Goal: Transaction & Acquisition: Obtain resource

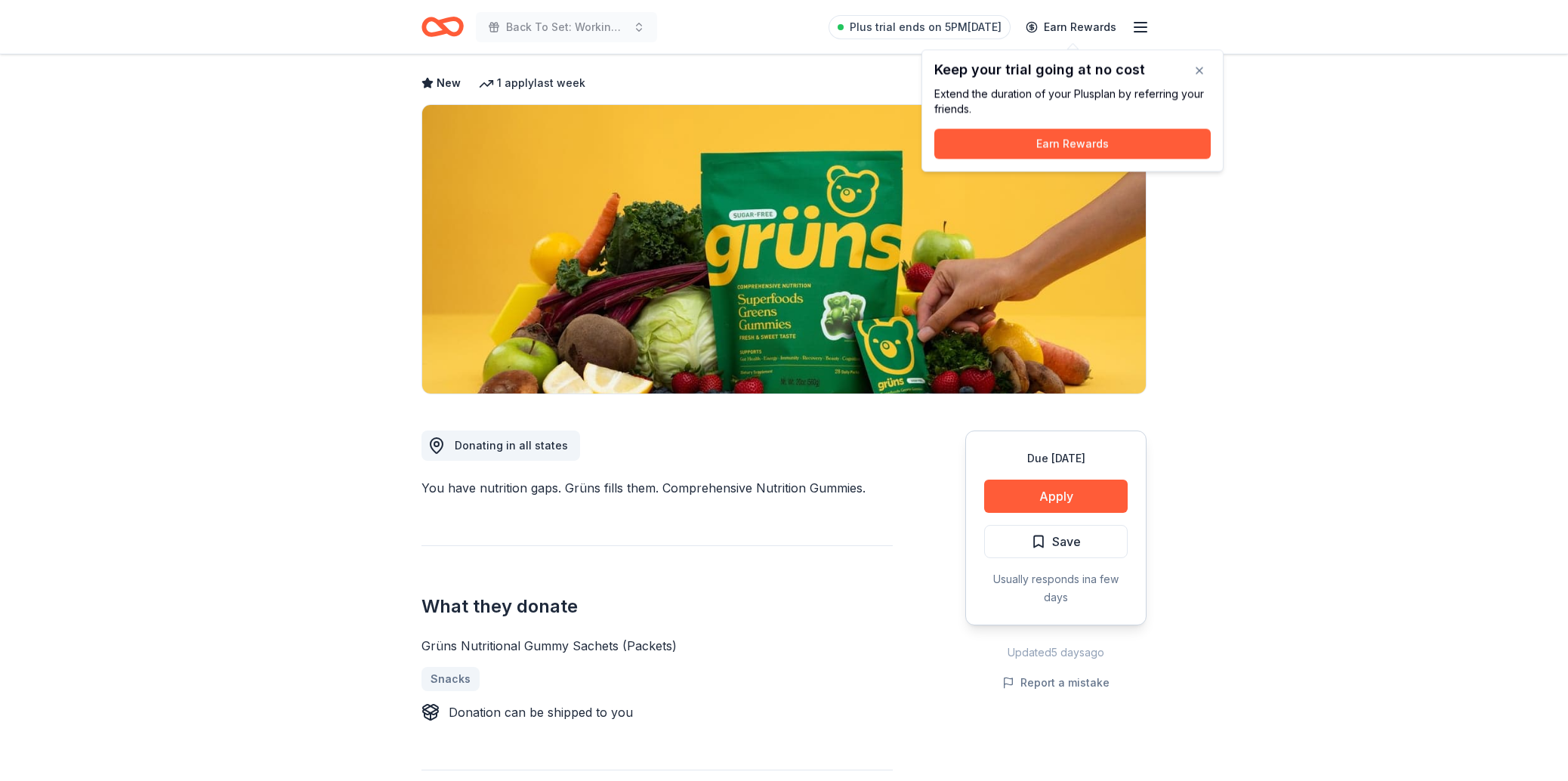
scroll to position [72, 0]
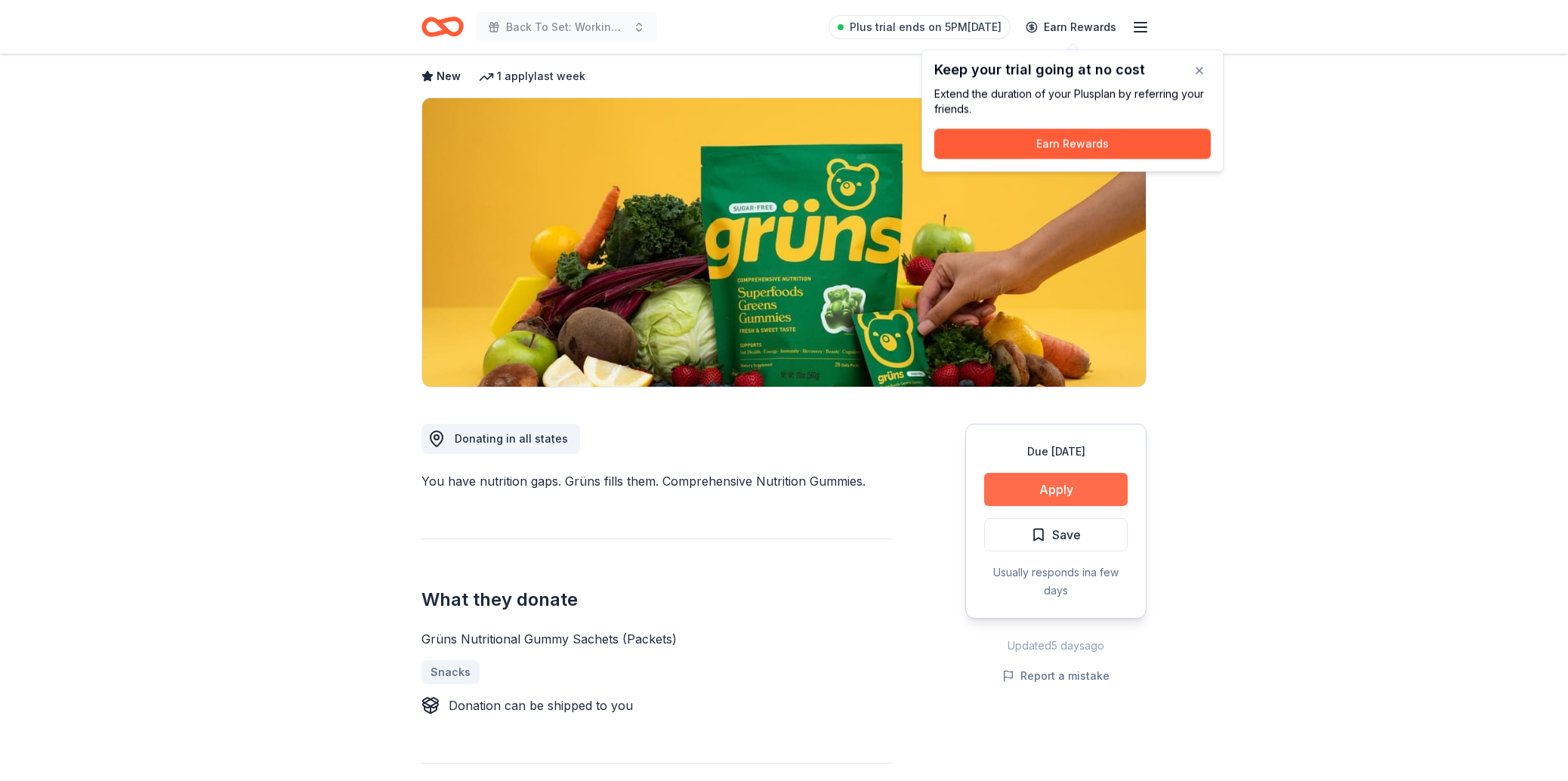
click at [1077, 489] on button "Apply" at bounding box center [1055, 489] width 143 height 33
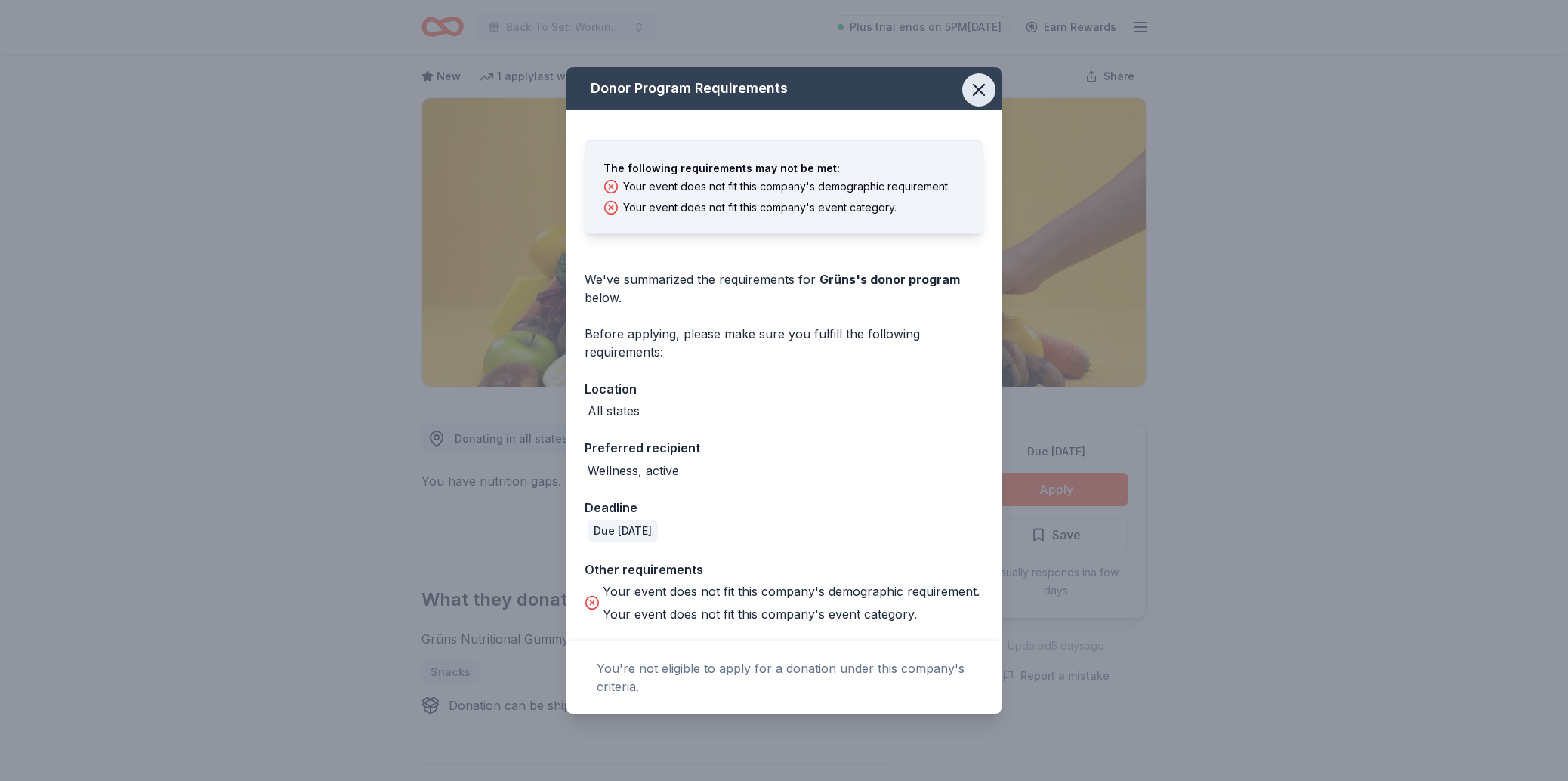
click at [968, 79] on icon "button" at bounding box center [979, 90] width 22 height 22
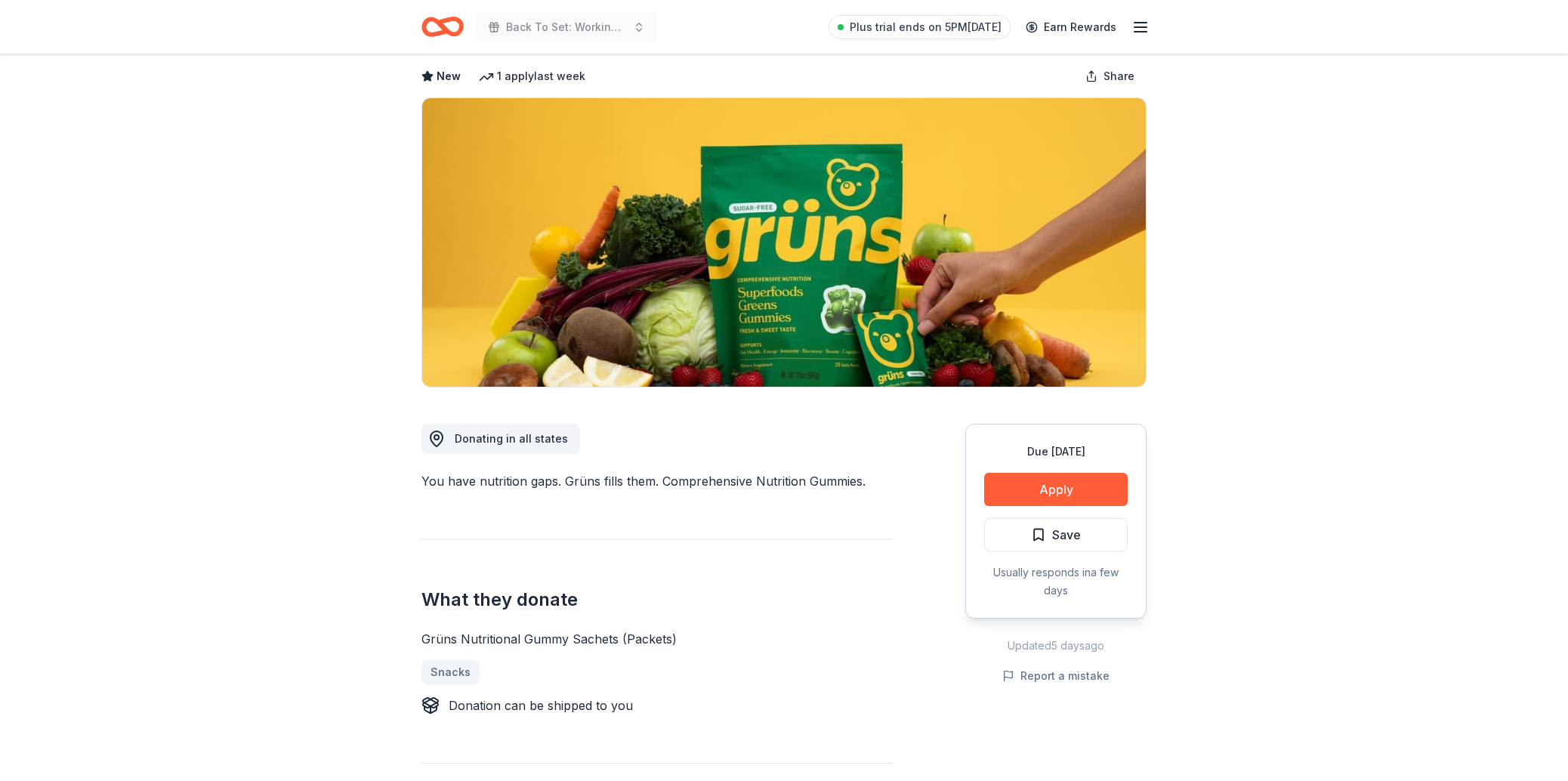
click at [435, 27] on icon "Home" at bounding box center [442, 26] width 42 height 35
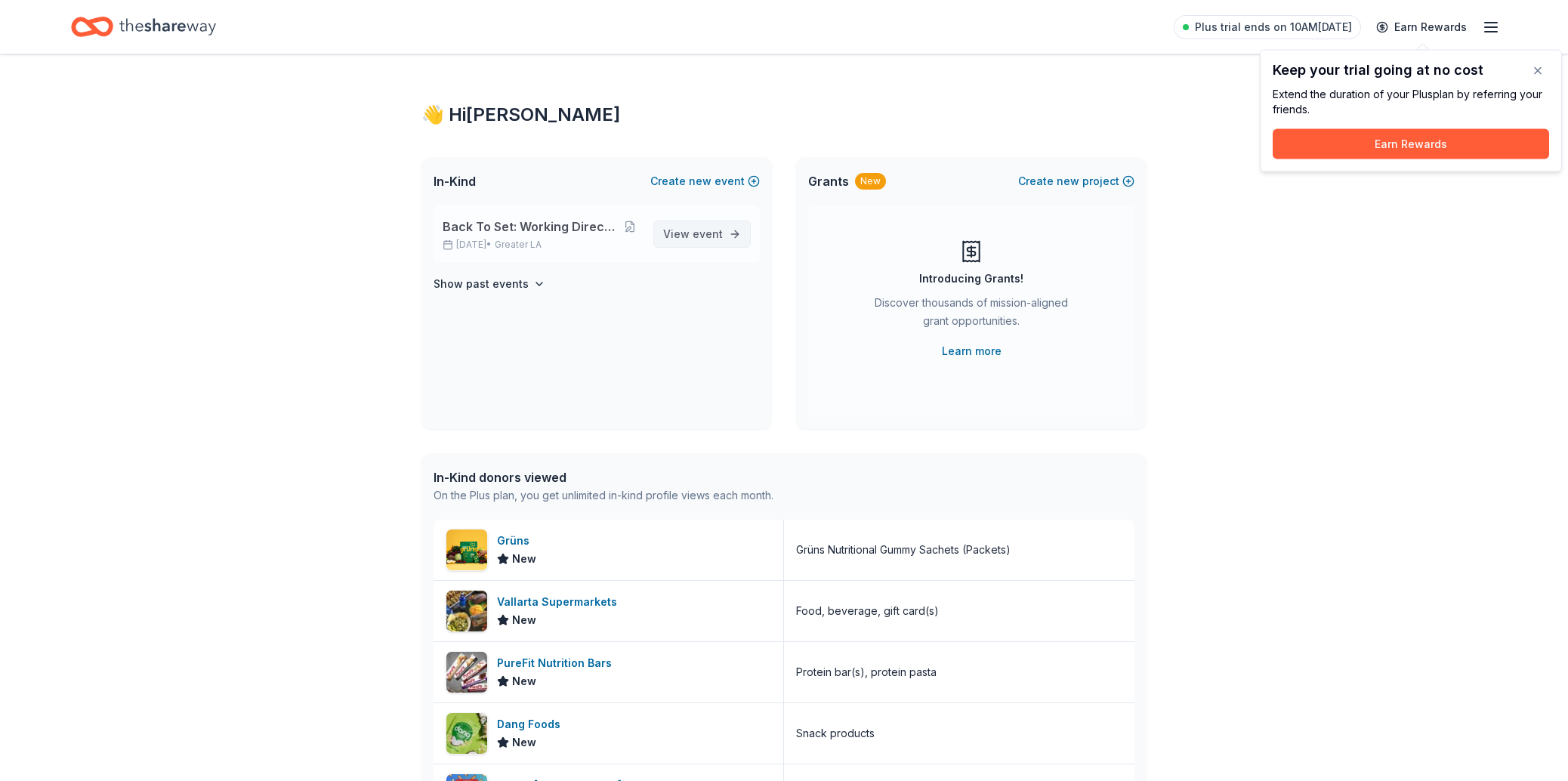
click at [684, 242] on span "View event" at bounding box center [693, 234] width 60 height 18
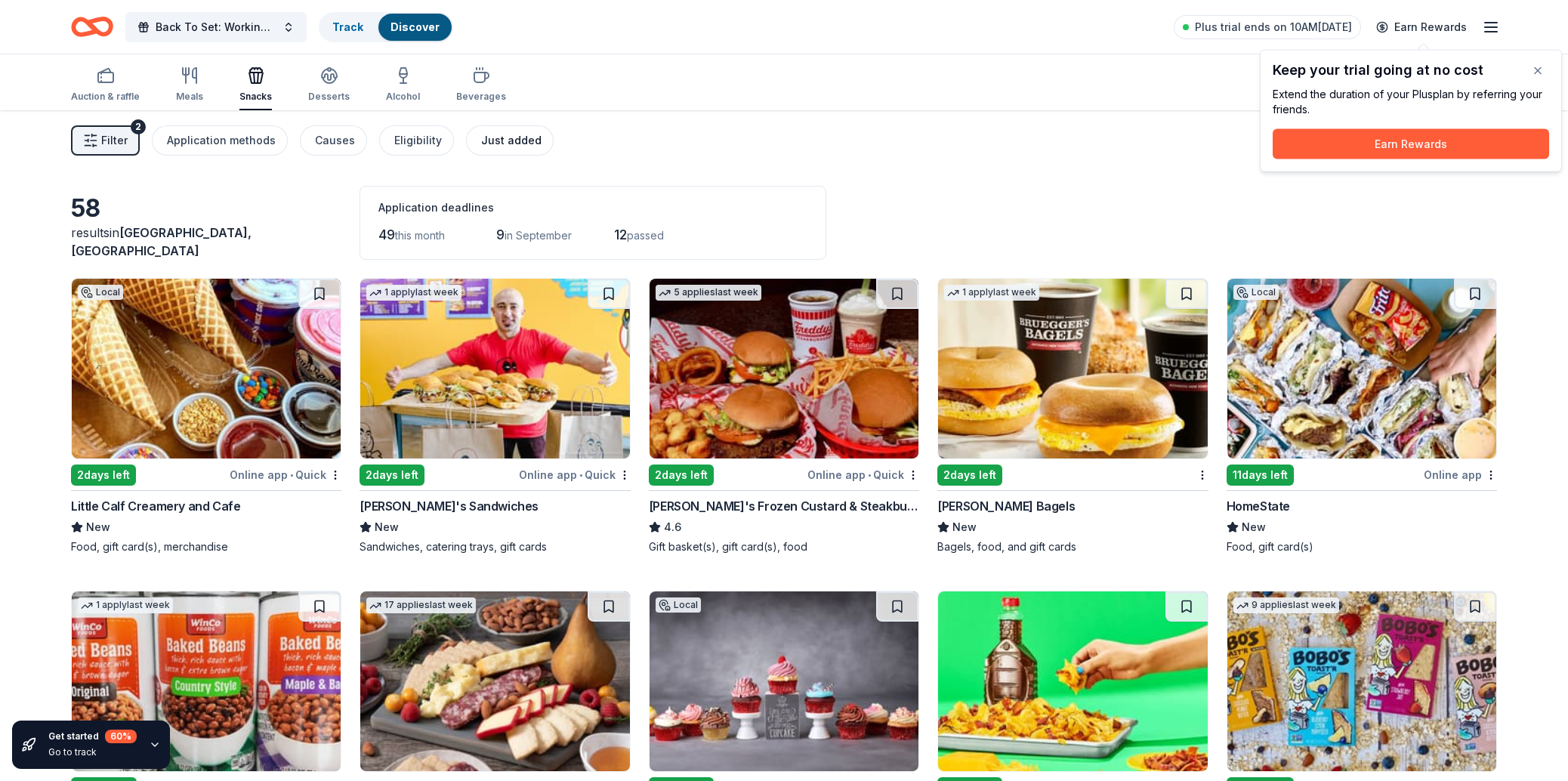
click at [519, 139] on div "Just added" at bounding box center [512, 140] width 61 height 18
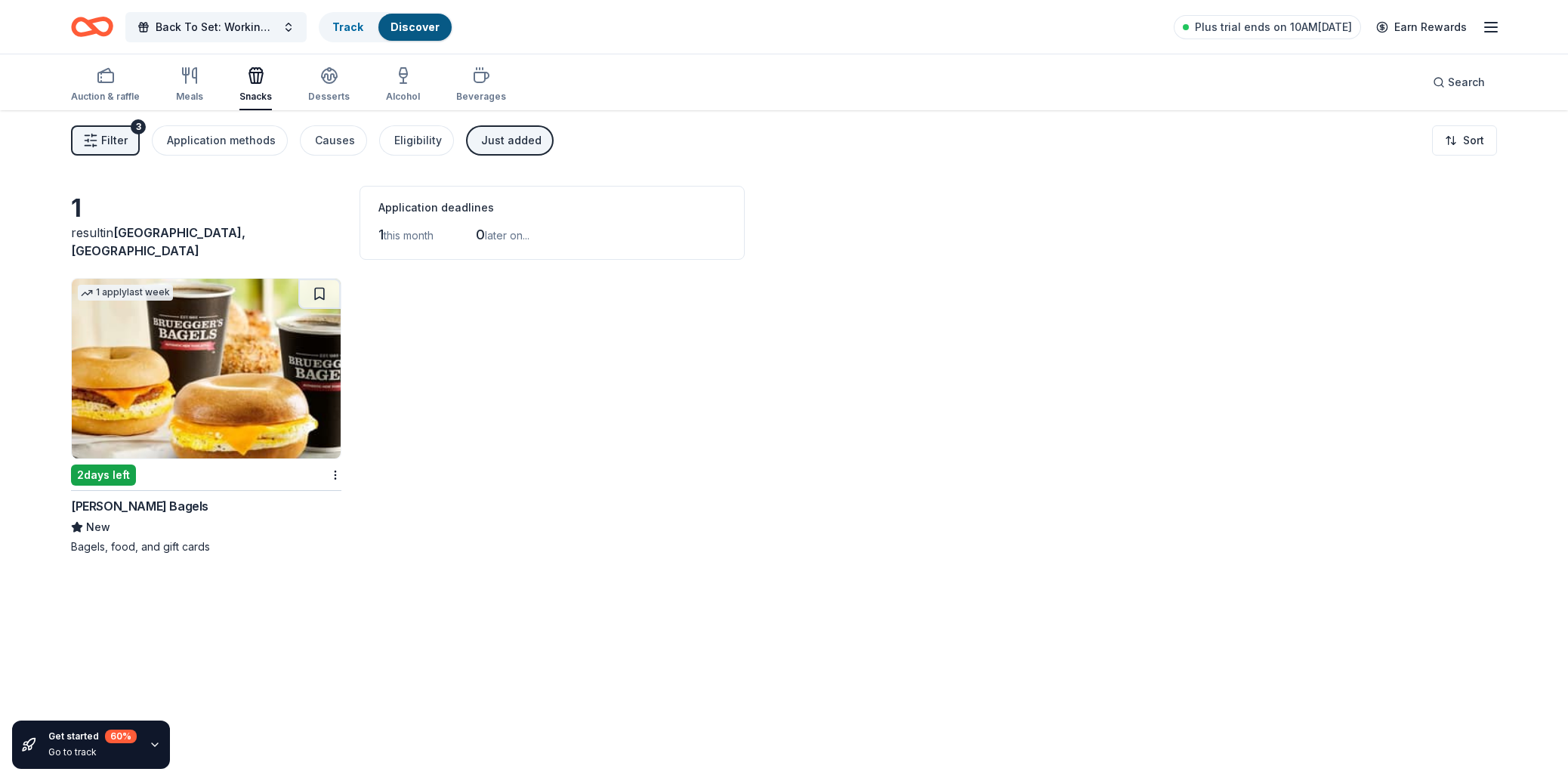
click at [256, 370] on img at bounding box center [206, 367] width 269 height 179
